Goal: Task Accomplishment & Management: Manage account settings

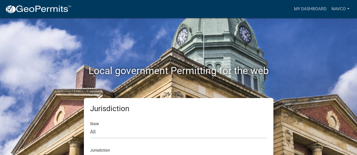
scroll to position [5, 0]
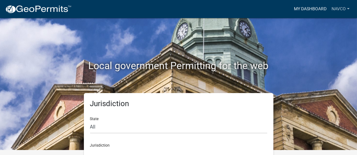
click at [308, 8] on link "My Dashboard" at bounding box center [310, 9] width 38 height 12
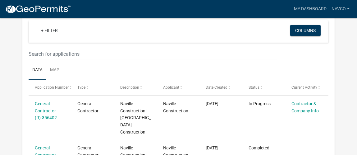
scroll to position [97, 0]
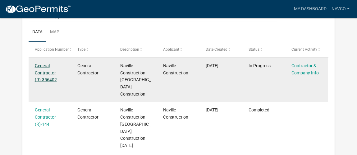
click at [36, 75] on link "General Contractor (R)-356402" at bounding box center [46, 72] width 22 height 19
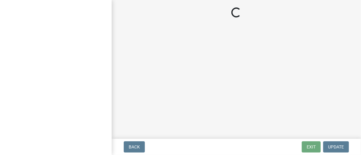
select select "IN"
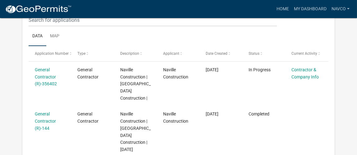
scroll to position [36, 0]
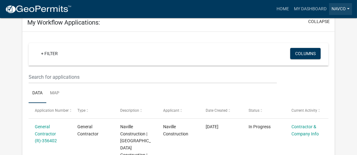
click at [333, 6] on link "NAVCO" at bounding box center [340, 9] width 23 height 12
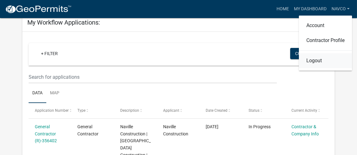
click at [315, 61] on link "Logout" at bounding box center [325, 60] width 53 height 15
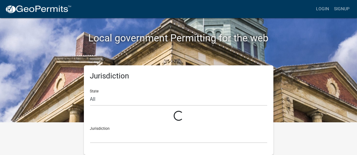
scroll to position [18, 0]
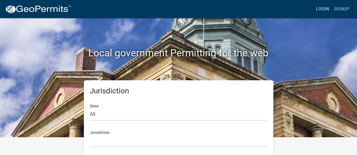
click at [330, 8] on link "Login" at bounding box center [322, 9] width 18 height 12
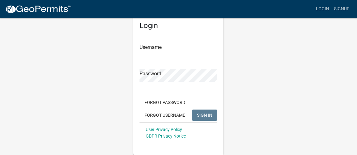
scroll to position [17, 0]
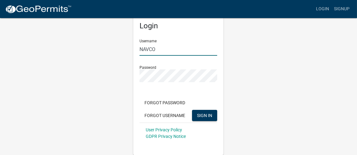
click at [194, 47] on input "NAVCO" at bounding box center [178, 49] width 78 height 13
type input "NAVCO34"
click at [205, 112] on button "SIGN IN" at bounding box center [204, 115] width 25 height 11
